Goal: Task Accomplishment & Management: Manage account settings

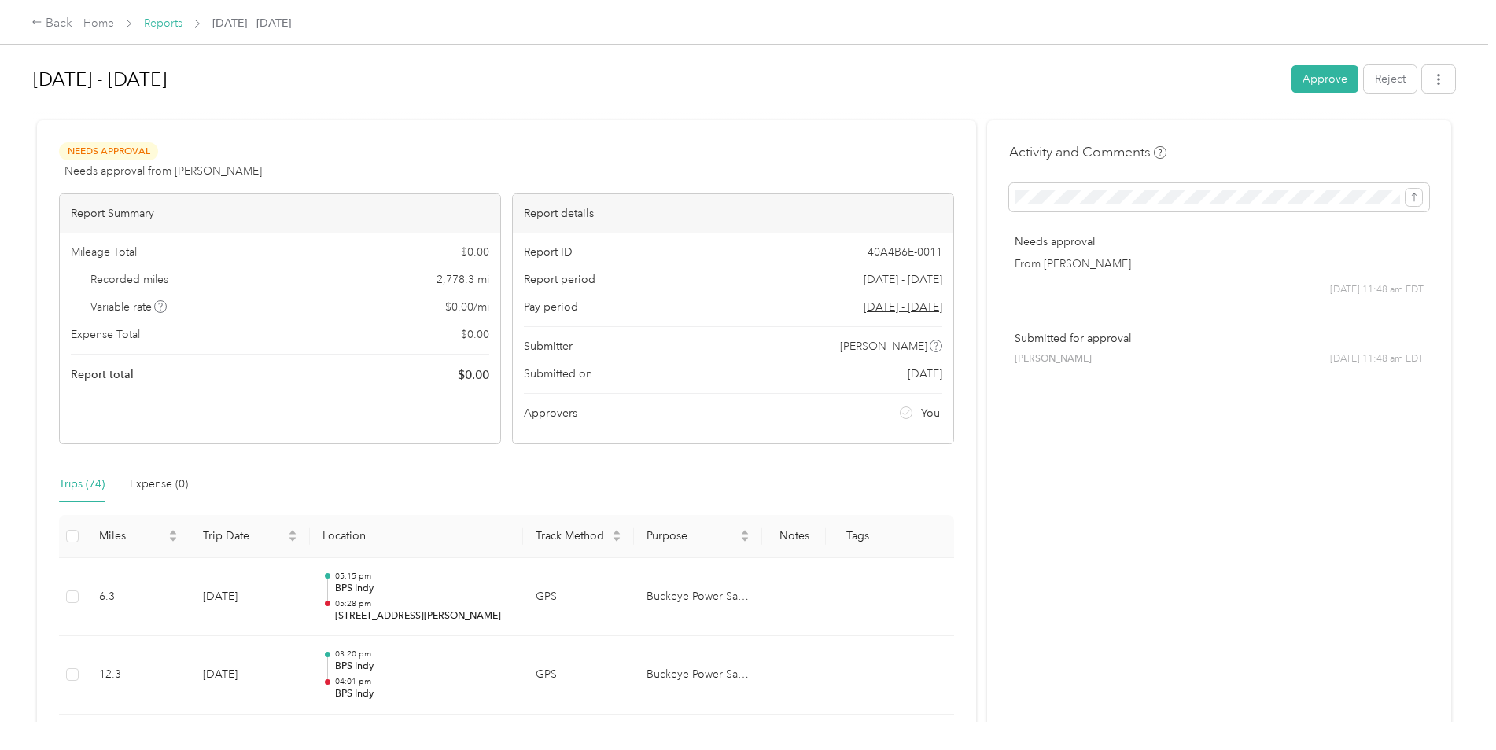
click at [160, 21] on link "Reports" at bounding box center [163, 23] width 39 height 13
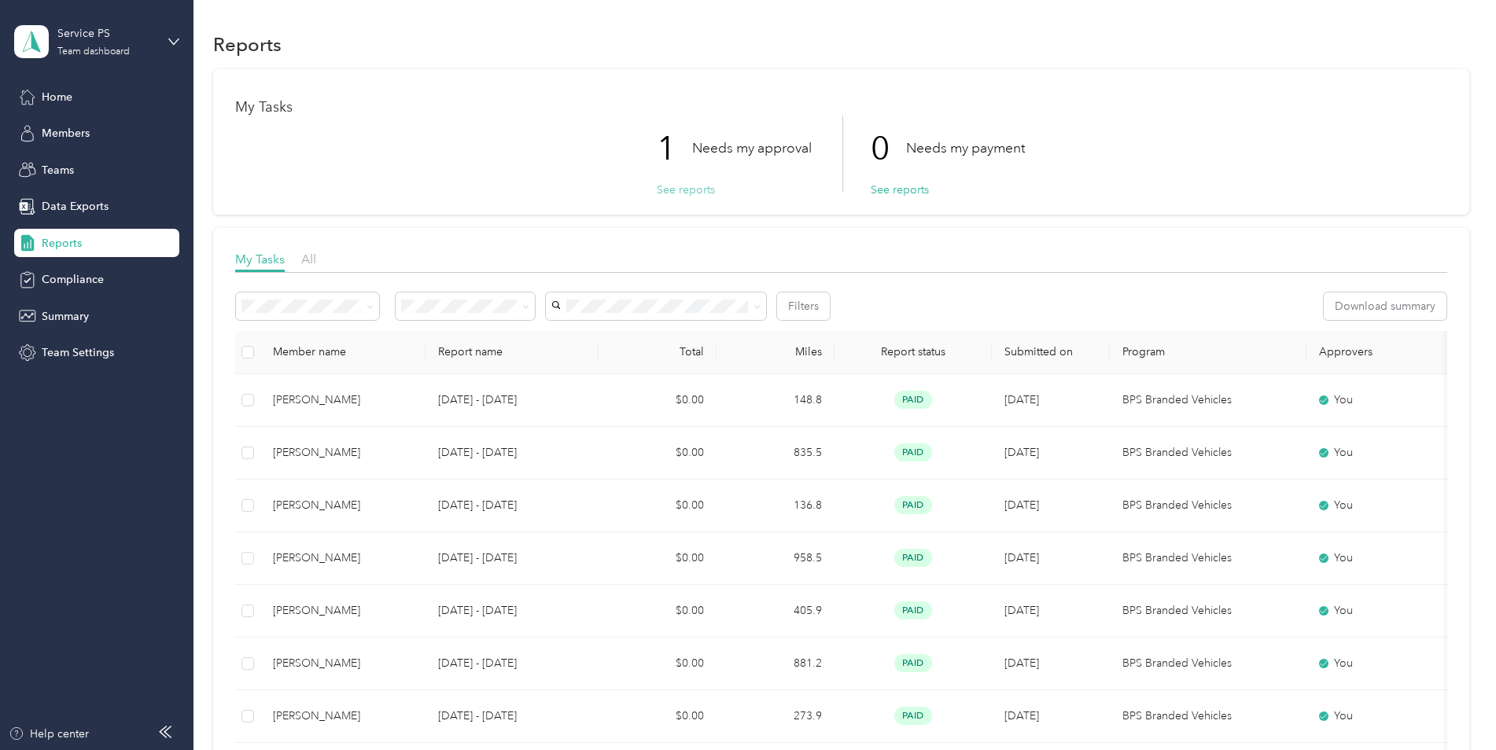
click at [694, 187] on button "See reports" at bounding box center [686, 190] width 58 height 17
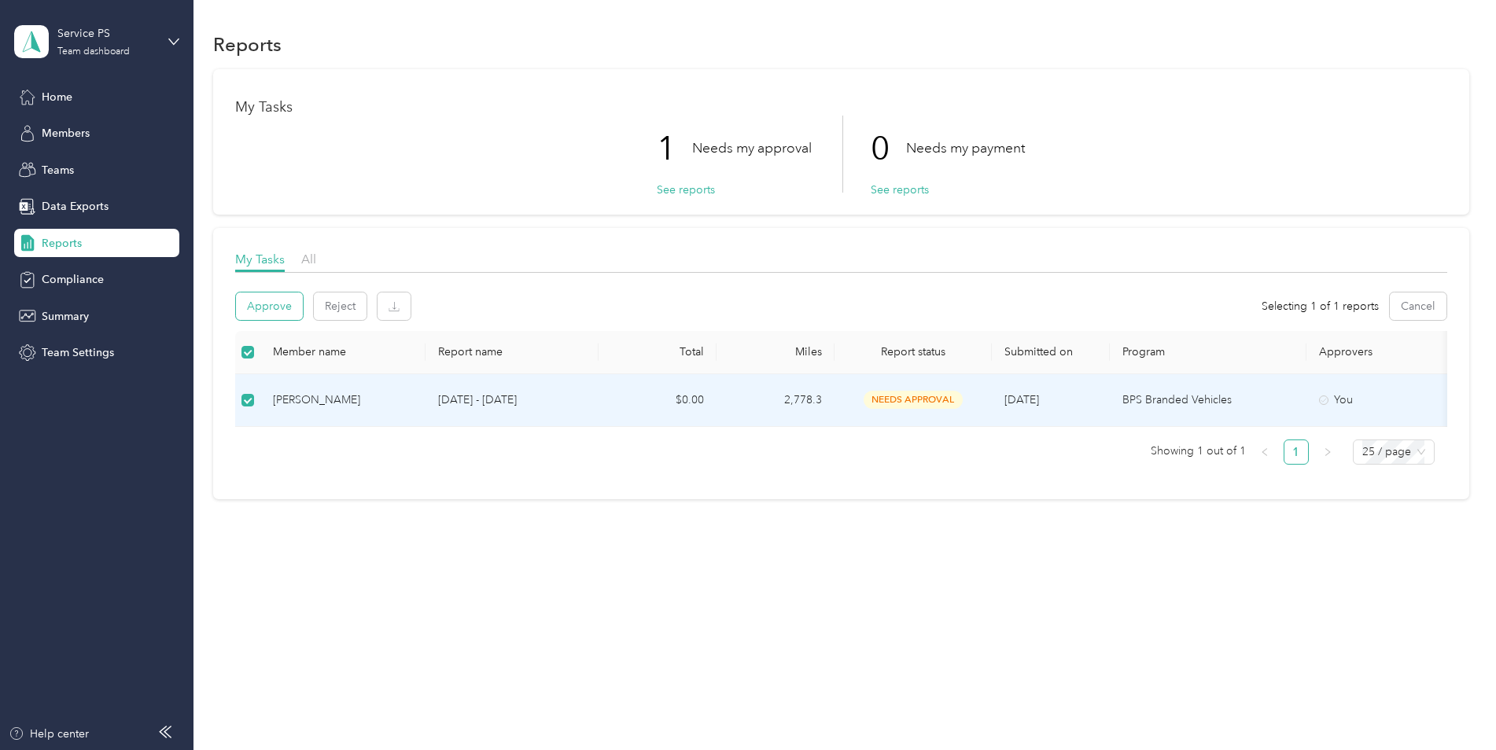
click at [274, 304] on button "Approve" at bounding box center [269, 307] width 67 height 28
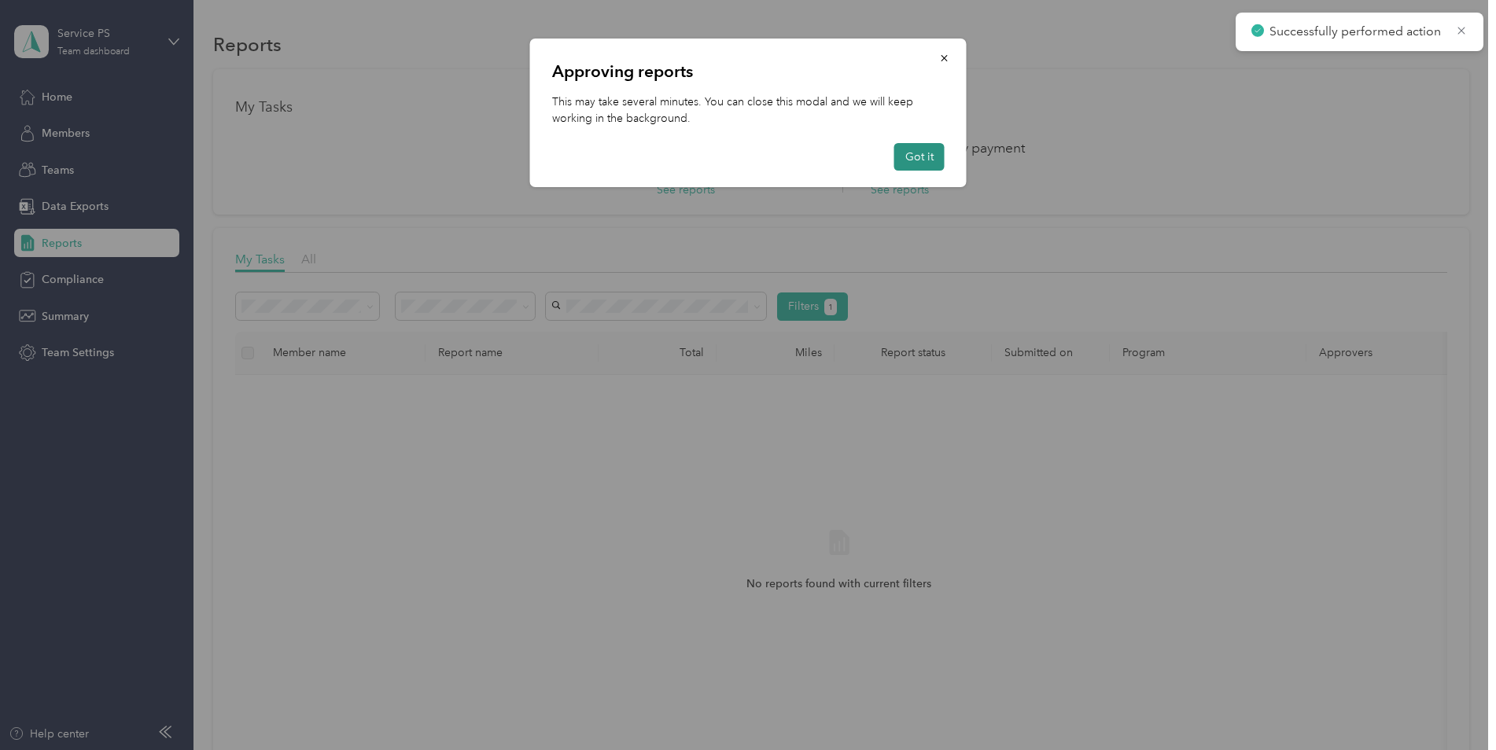
click at [930, 153] on button "Got it" at bounding box center [919, 157] width 50 height 28
